Goal: Task Accomplishment & Management: Manage account settings

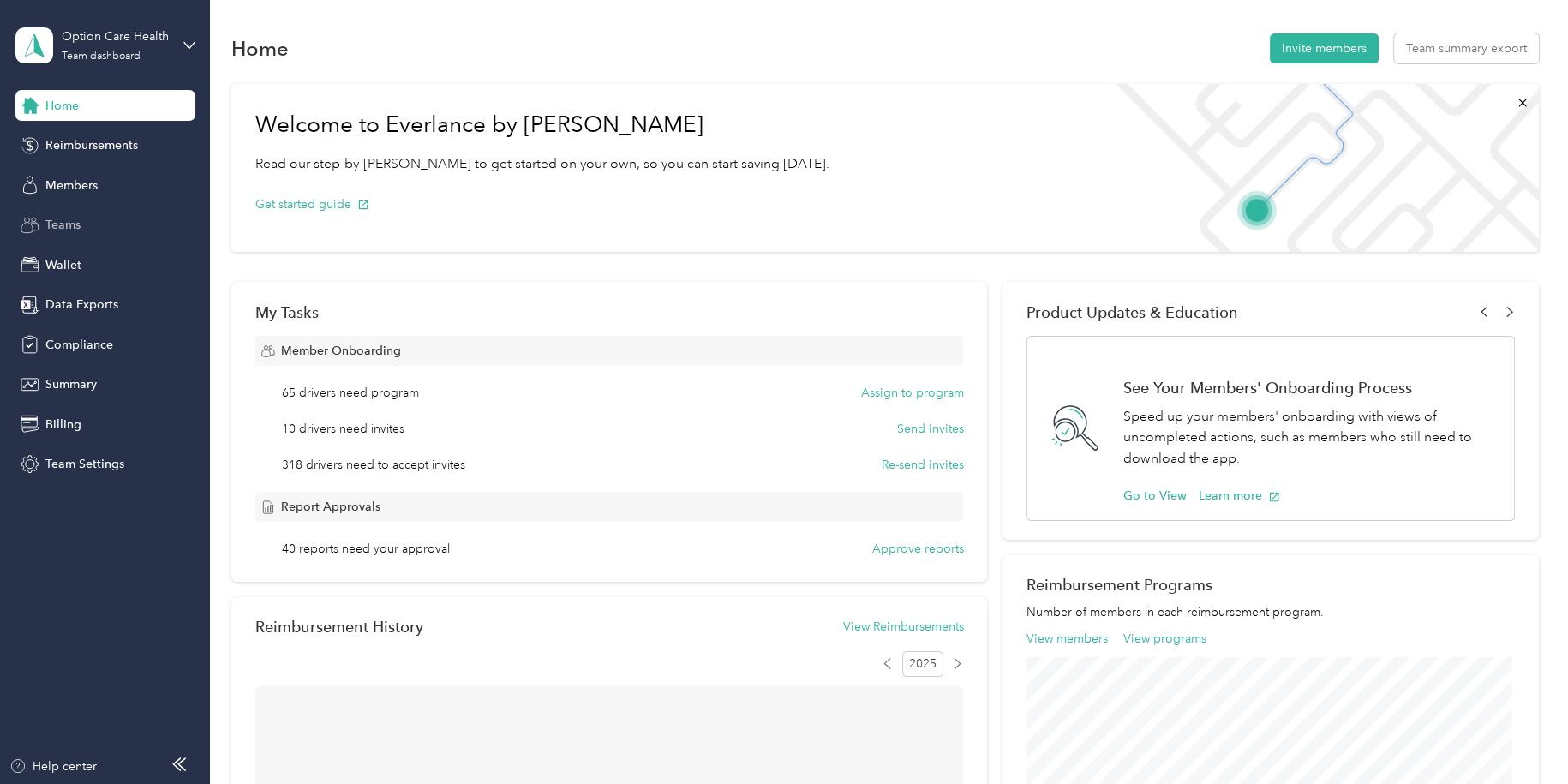
click at [72, 222] on span "Teams" at bounding box center [62, 225] width 35 height 18
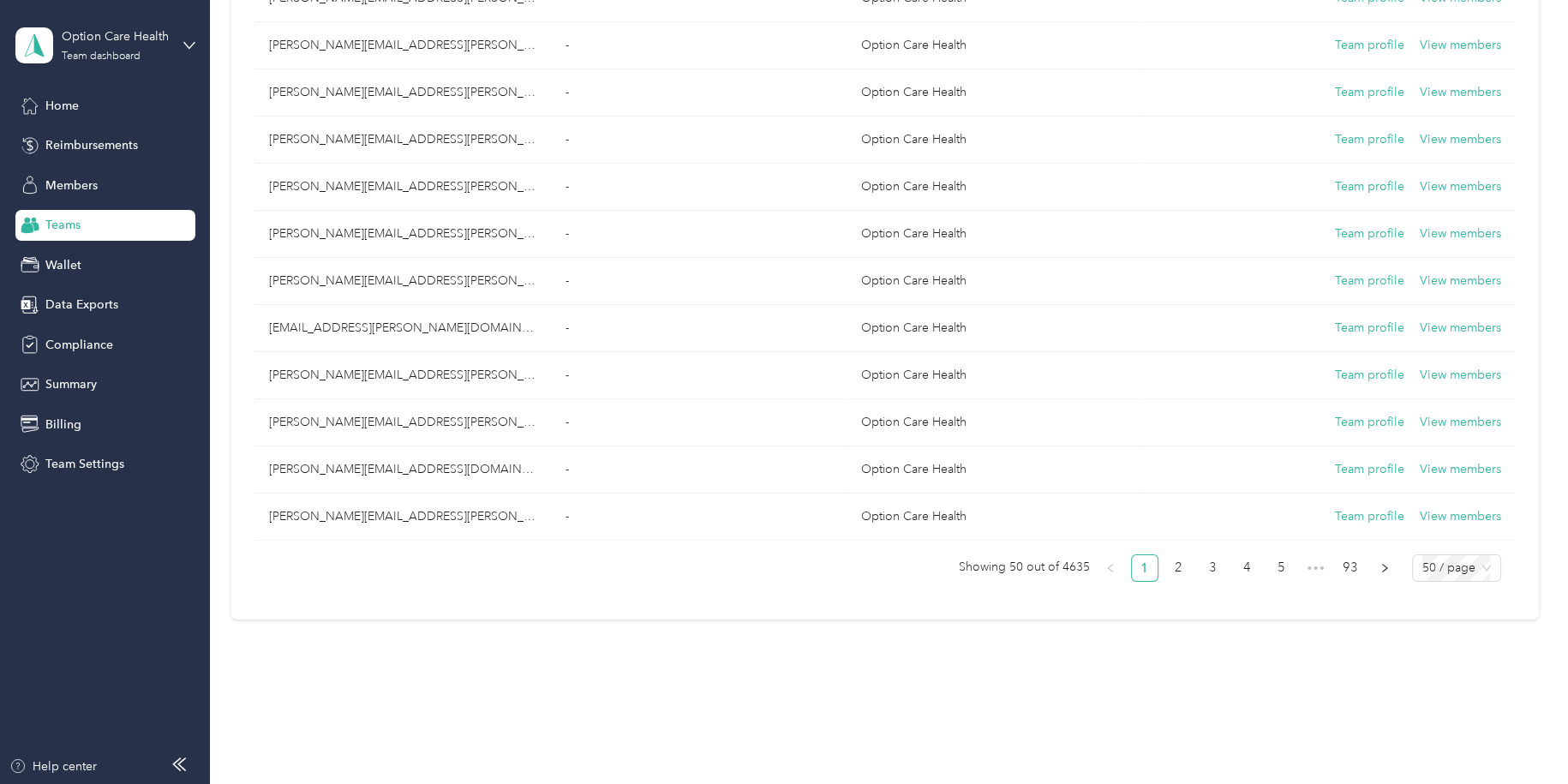
scroll to position [2096, 0]
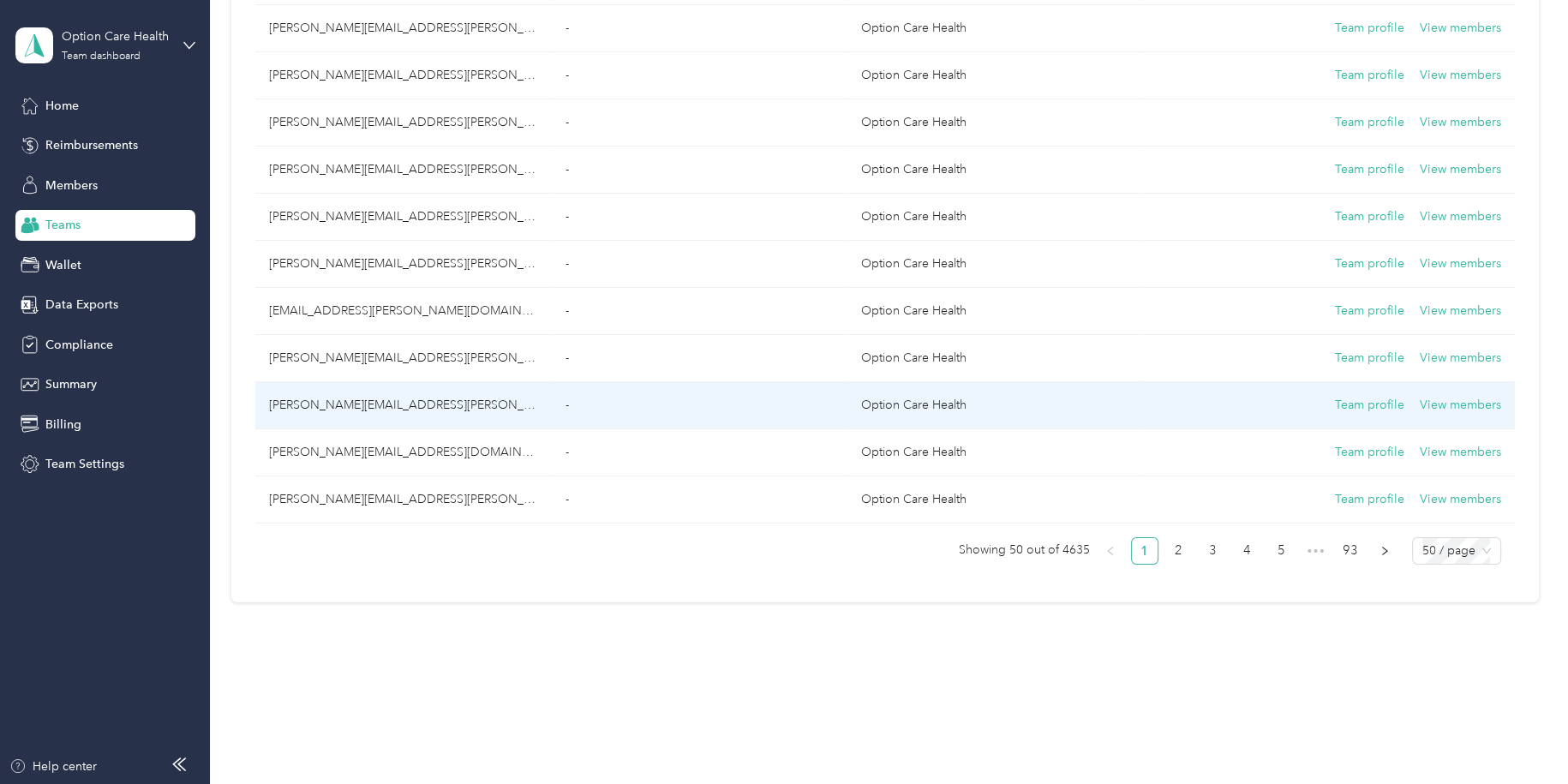
click at [327, 395] on td "[PERSON_NAME][EMAIL_ADDRESS][PERSON_NAME][DOMAIN_NAME]" at bounding box center [403, 405] width 297 height 47
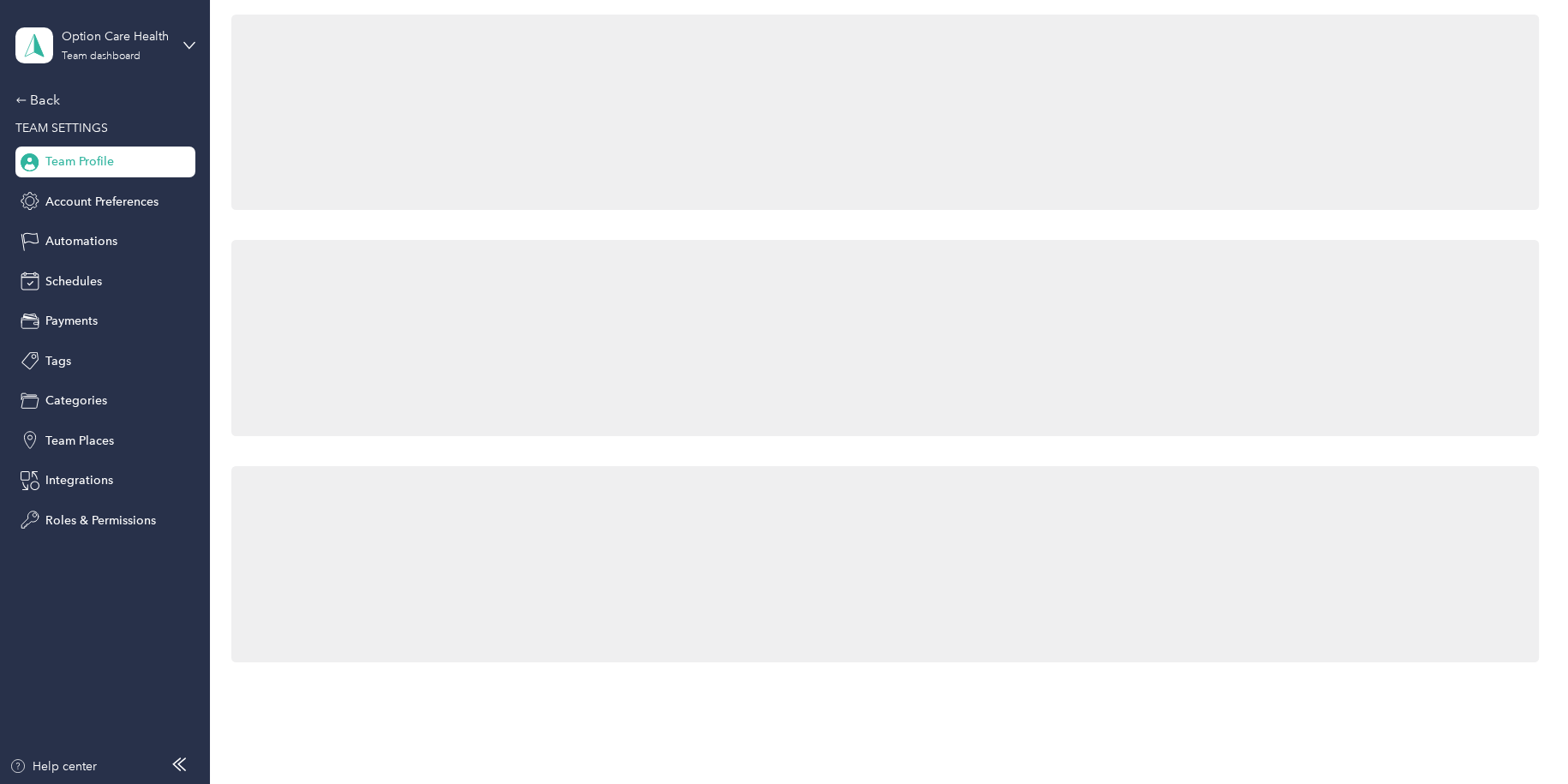
click at [327, 395] on div at bounding box center [885, 338] width 1308 height 197
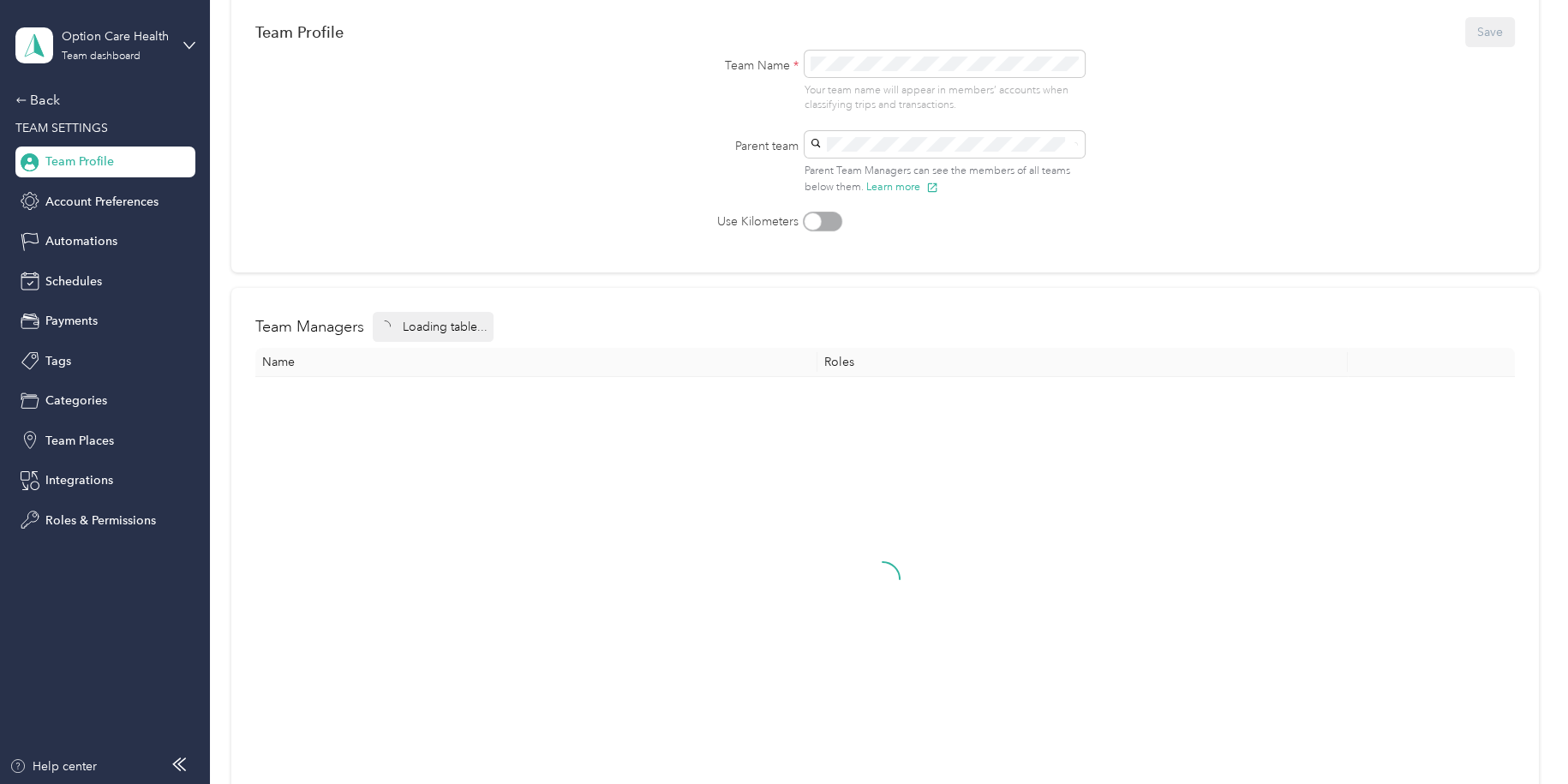
scroll to position [380, 0]
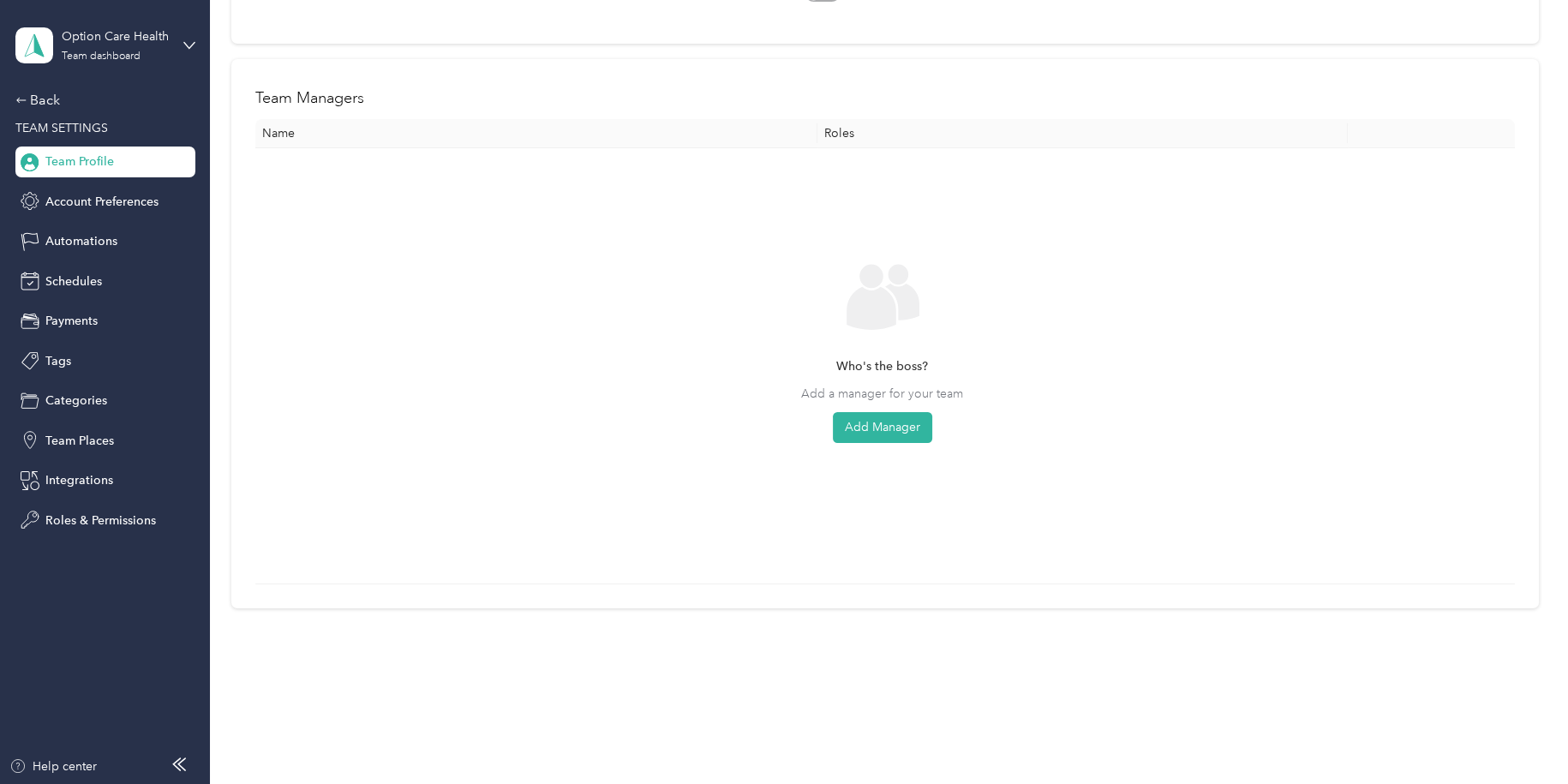
click at [70, 156] on span "Team Profile" at bounding box center [79, 162] width 69 height 18
